Goal: Use online tool/utility: Use online tool/utility

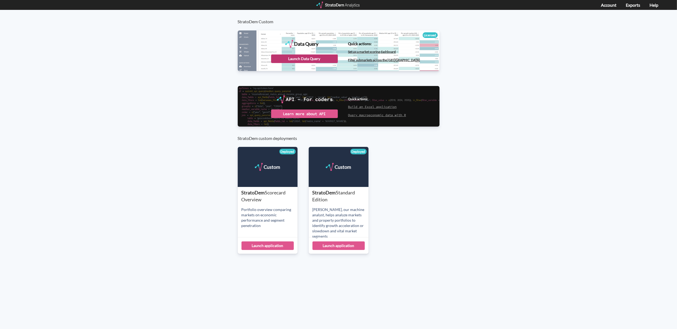
click at [309, 56] on div "Launch Data Query" at bounding box center [304, 58] width 67 height 9
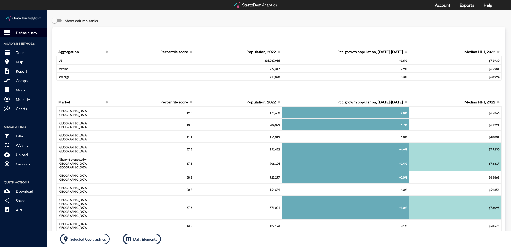
click p "Define query"
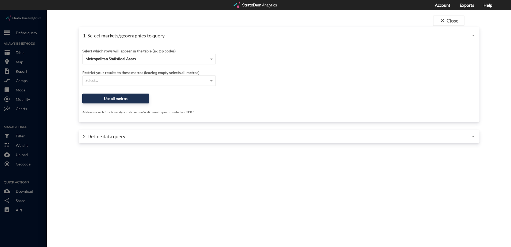
click span "Metropolitan Statistical Areas"
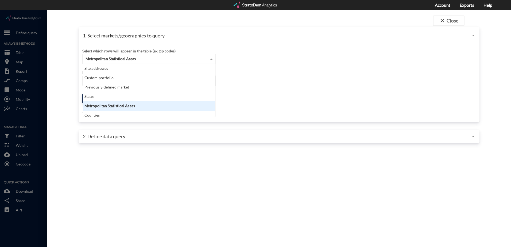
scroll to position [49, 129]
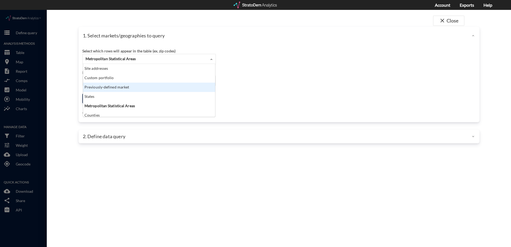
click div "Previously-defined market"
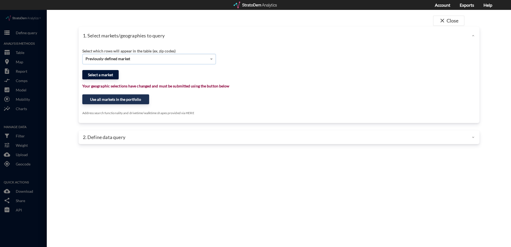
click button "Select a market"
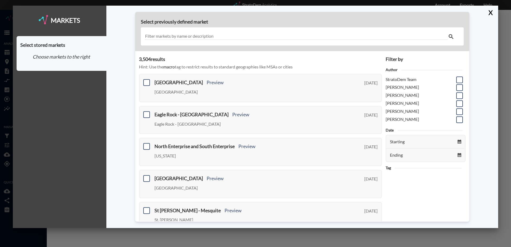
click at [191, 37] on input "text" at bounding box center [295, 36] width 303 height 7
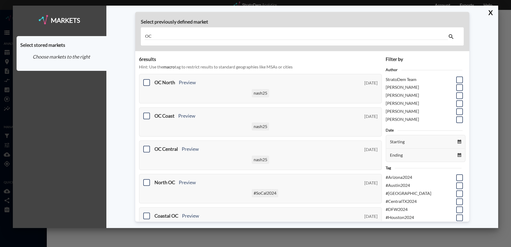
type input "OC"
click at [318, 28] on div "OC" at bounding box center [302, 36] width 323 height 18
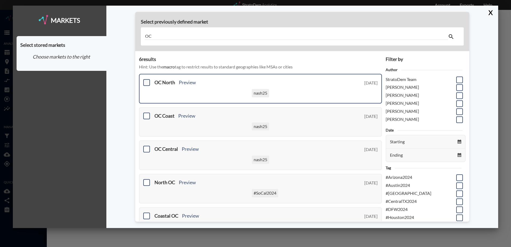
click at [146, 82] on span at bounding box center [146, 82] width 7 height 7
click at [146, 80] on input "checkbox" at bounding box center [146, 80] width 0 height 0
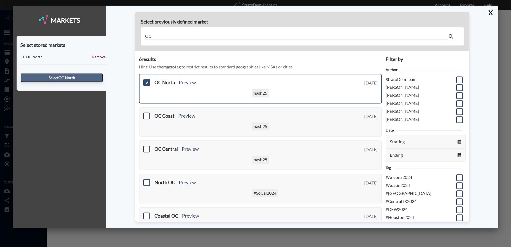
click at [57, 79] on button "Select OC North" at bounding box center [62, 77] width 82 height 9
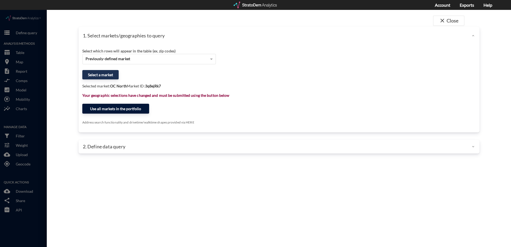
click button "Use all markets in the portfolio"
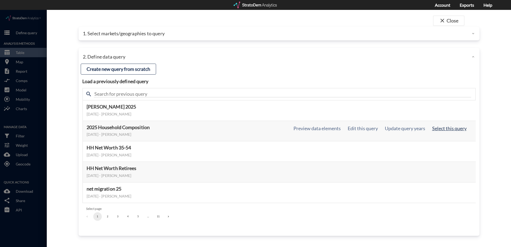
click button "Select this query"
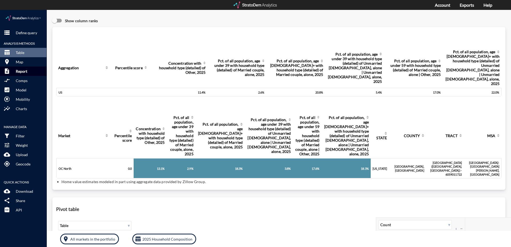
click p "Report"
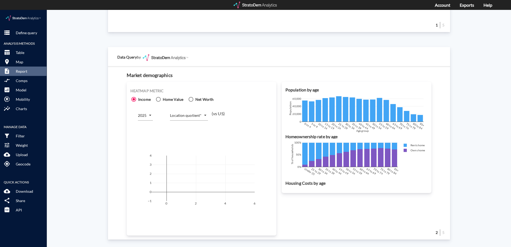
scroll to position [294, 0]
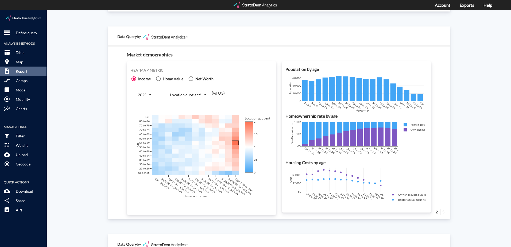
click body "/vantagepoint/us/-1 storage Define query Analysis Methods table_chart Table roo…"
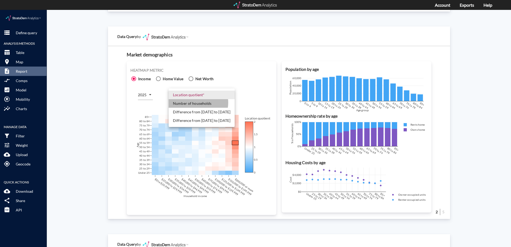
click li "Number of households"
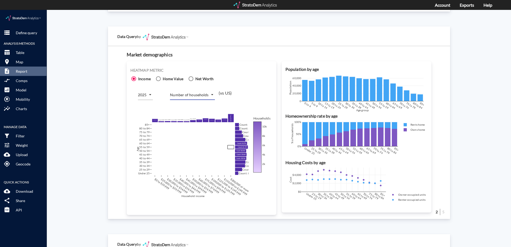
click div "Site report Generate a site report for a given location, (optionally) benchmark…"
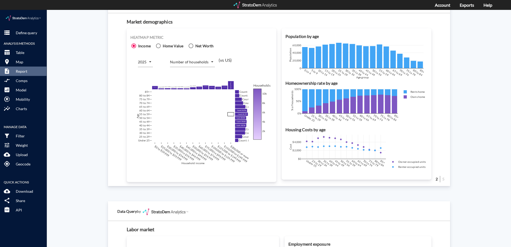
scroll to position [320, 0]
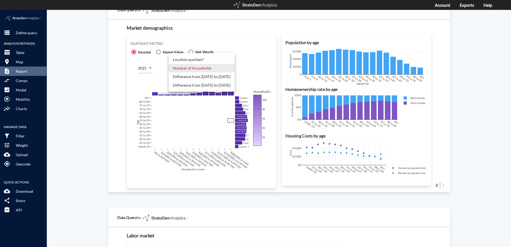
click body "/vantagepoint/us/-1 storage Define query Analysis Methods table_chart Table roo…"
click li "Difference from [DATE] to [DATE]"
type input "COUNT_DIFF_FUTURE"
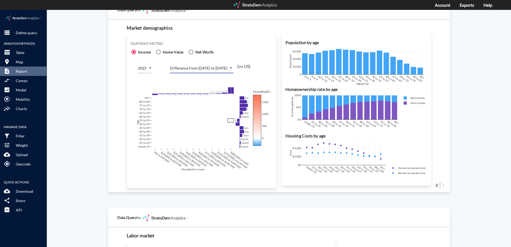
click div "Site report Generate a site report for a given location, (optionally) benchmark…"
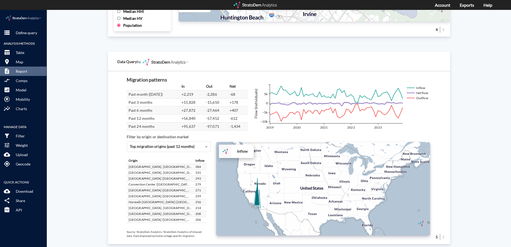
scroll to position [899, 0]
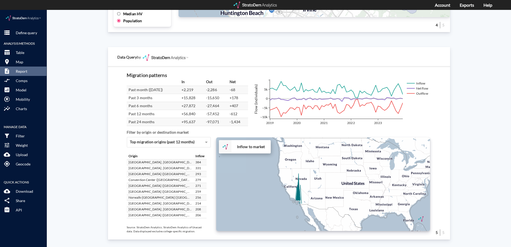
drag, startPoint x: 285, startPoint y: 173, endPoint x: 312, endPoint y: 175, distance: 27.1
click div "+ − Inflow to market CUSTOMIZE DATA Draw a polygon Draw a rectangle Draw a mark…"
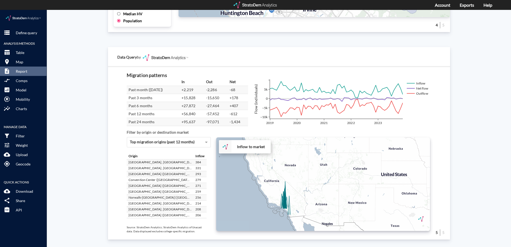
click div "+ − Inflow to market CUSTOMIZE DATA Draw a polygon Draw a rectangle Draw a mark…"
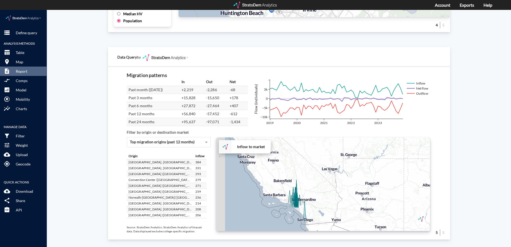
drag, startPoint x: 299, startPoint y: 190, endPoint x: 344, endPoint y: 170, distance: 48.6
click div "+ − Inflow to market CUSTOMIZE DATA Draw a polygon Draw a rectangle Draw a mark…"
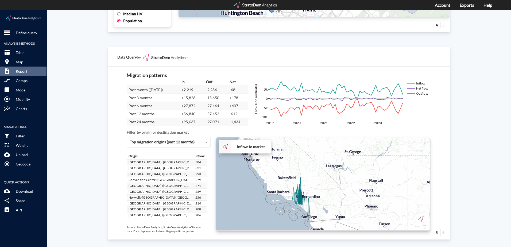
click div "+ − Inflow to market CUSTOMIZE DATA Draw a polygon Draw a rectangle Draw a mark…"
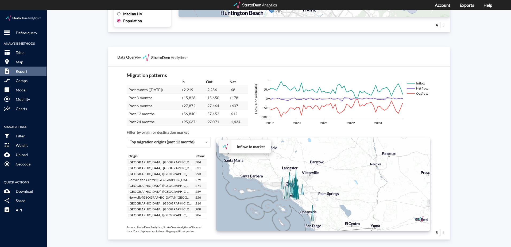
drag, startPoint x: 341, startPoint y: 176, endPoint x: 359, endPoint y: 165, distance: 21.3
click div "+ − Inflow to market CUSTOMIZE DATA Draw a polygon Draw a rectangle Draw a mark…"
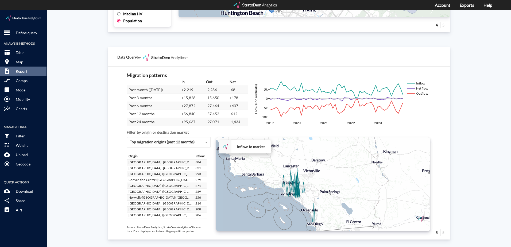
click div "+ − Inflow to market CUSTOMIZE DATA Draw a polygon Draw a rectangle Draw a mark…"
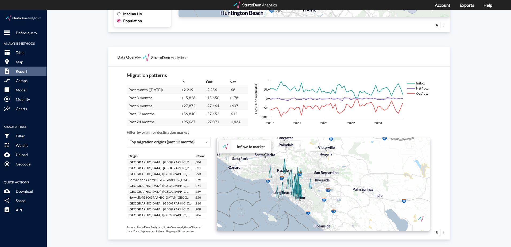
drag, startPoint x: 351, startPoint y: 175, endPoint x: 392, endPoint y: 165, distance: 41.7
click div "+ − Inflow to market CUSTOMIZE DATA Draw a polygon Draw a rectangle Draw a mark…"
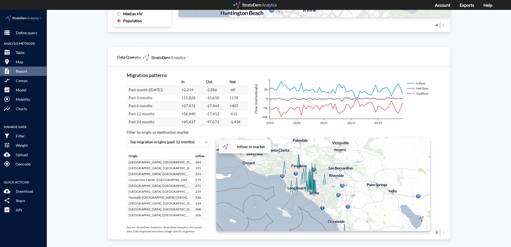
drag, startPoint x: 324, startPoint y: 187, endPoint x: 338, endPoint y: 183, distance: 15.1
click div "+ − Inflow to market CUSTOMIZE DATA Draw a polygon Draw a rectangle Draw a mark…"
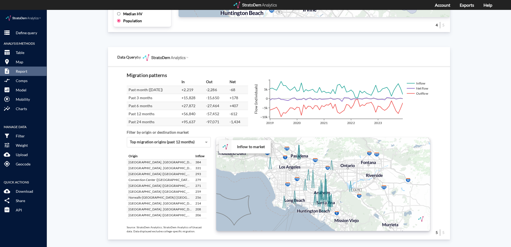
drag, startPoint x: 323, startPoint y: 178, endPoint x: 382, endPoint y: 182, distance: 59.9
click div "+ − Inflow to market CUSTOMIZE DATA Draw a polygon Draw a rectangle Draw a mark…"
